Goal: Task Accomplishment & Management: Use online tool/utility

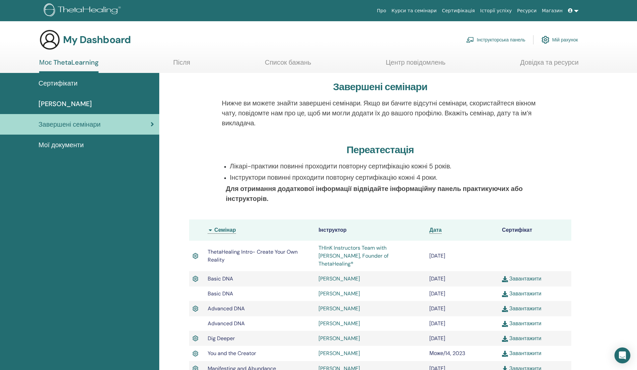
click at [91, 123] on span "Завершені семінари" at bounding box center [69, 124] width 62 height 10
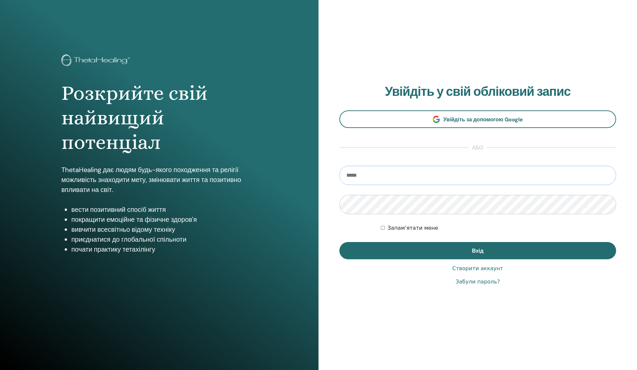
type input "**********"
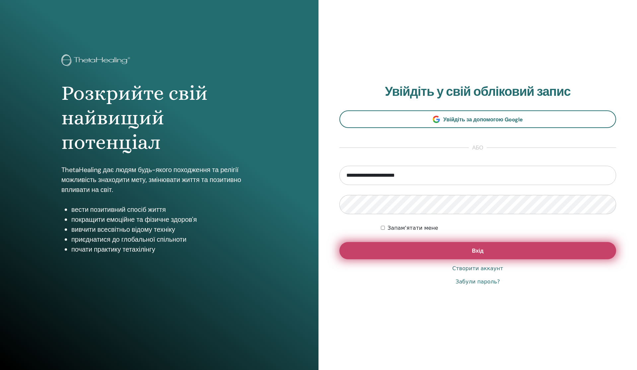
click at [486, 249] on button "Вхід" at bounding box center [477, 250] width 277 height 17
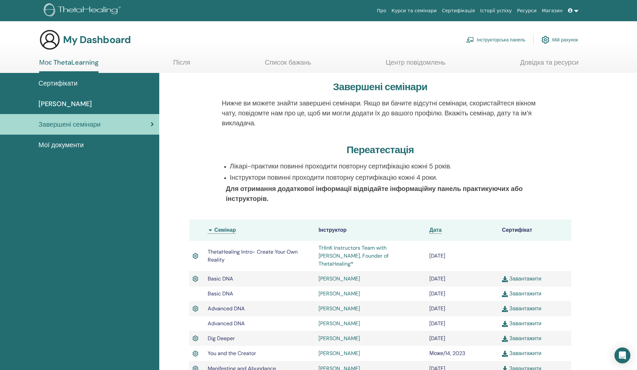
click at [128, 119] on div "Завершені семінари" at bounding box center [79, 124] width 149 height 10
click at [492, 36] on link "Інструкторська панель" at bounding box center [495, 40] width 59 height 15
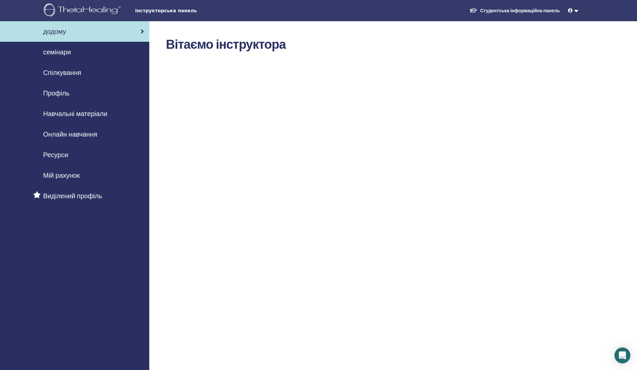
click at [52, 48] on span "семінари" at bounding box center [57, 52] width 28 height 10
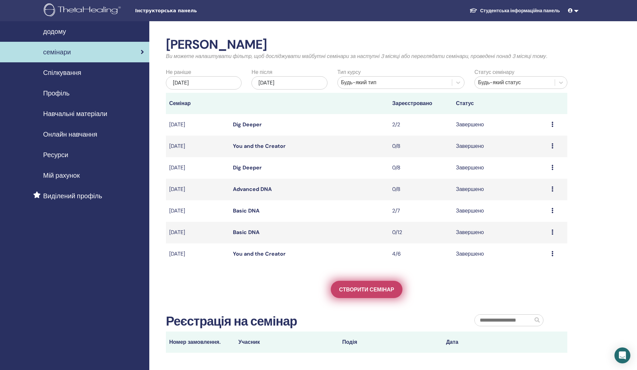
click at [373, 289] on span "Створити семінар" at bounding box center [366, 289] width 55 height 7
click at [71, 70] on span "Спілкування" at bounding box center [62, 73] width 38 height 10
